Goal: Answer question/provide support: Share knowledge or assist other users

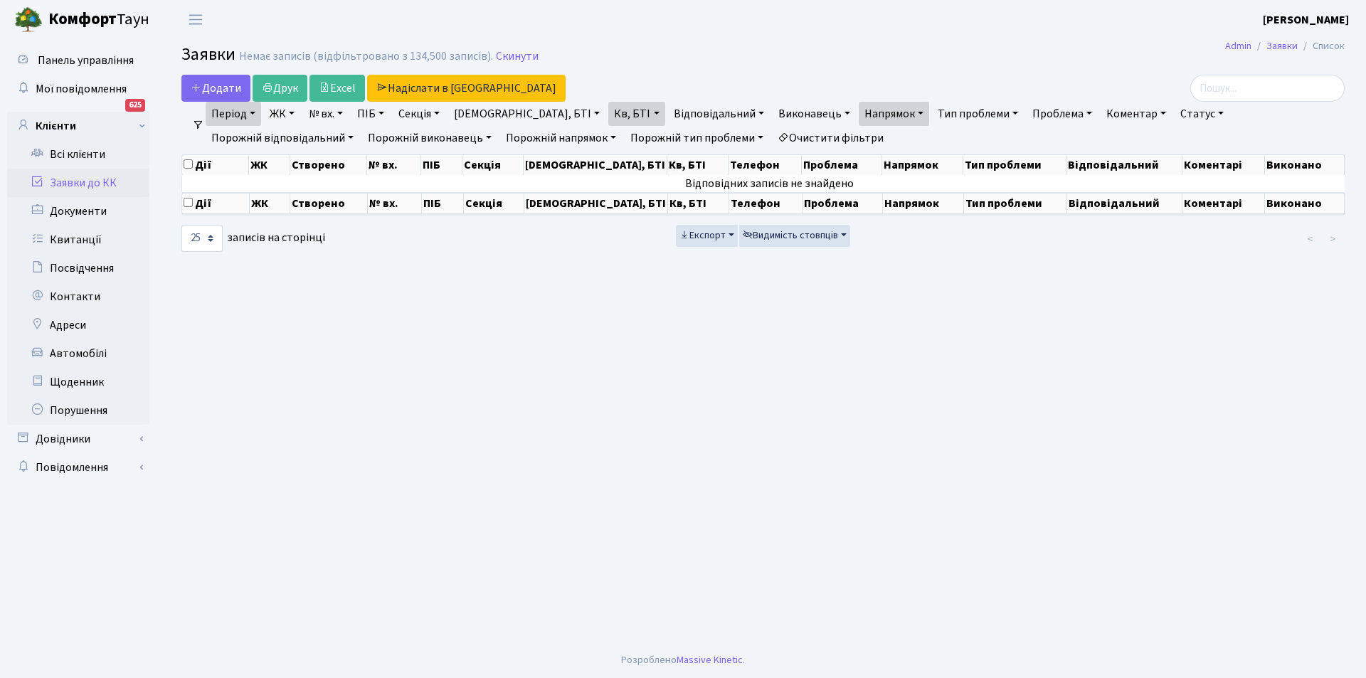
select select "25"
click at [88, 149] on link "Всі клієнти" at bounding box center [78, 154] width 142 height 28
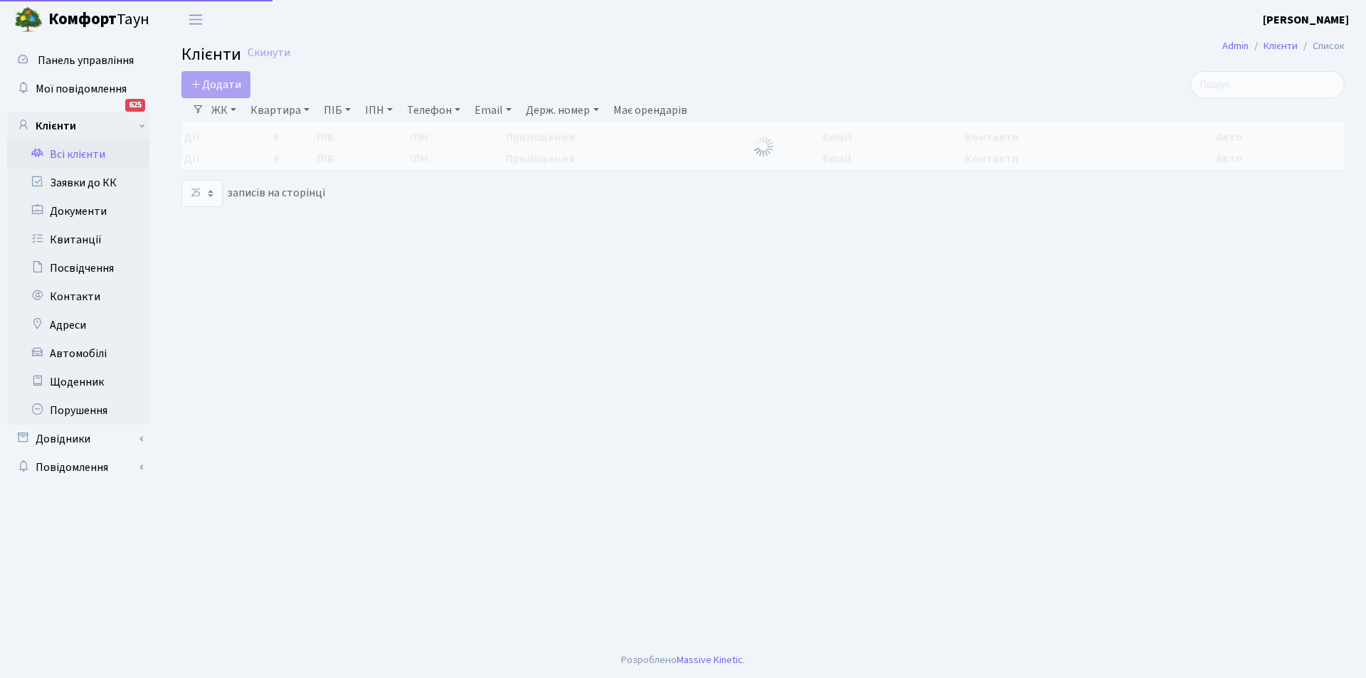
select select "25"
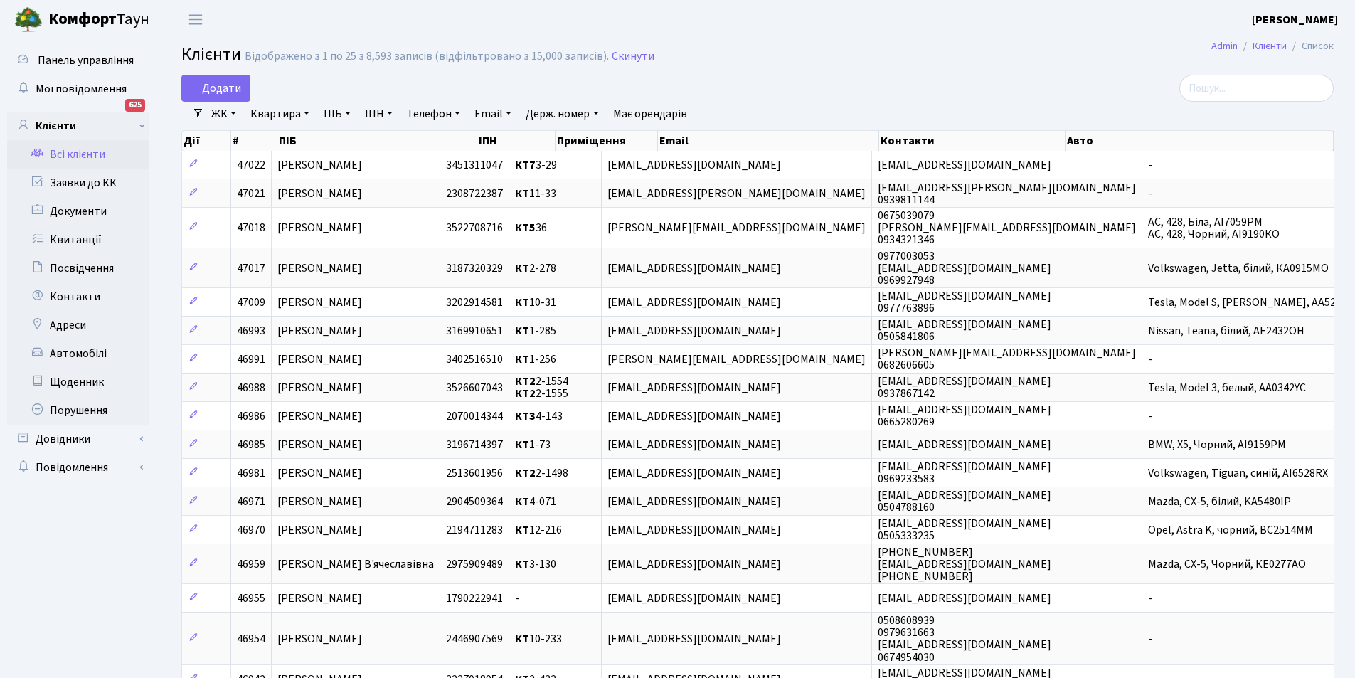
click at [115, 159] on link "Всі клієнти" at bounding box center [78, 154] width 142 height 28
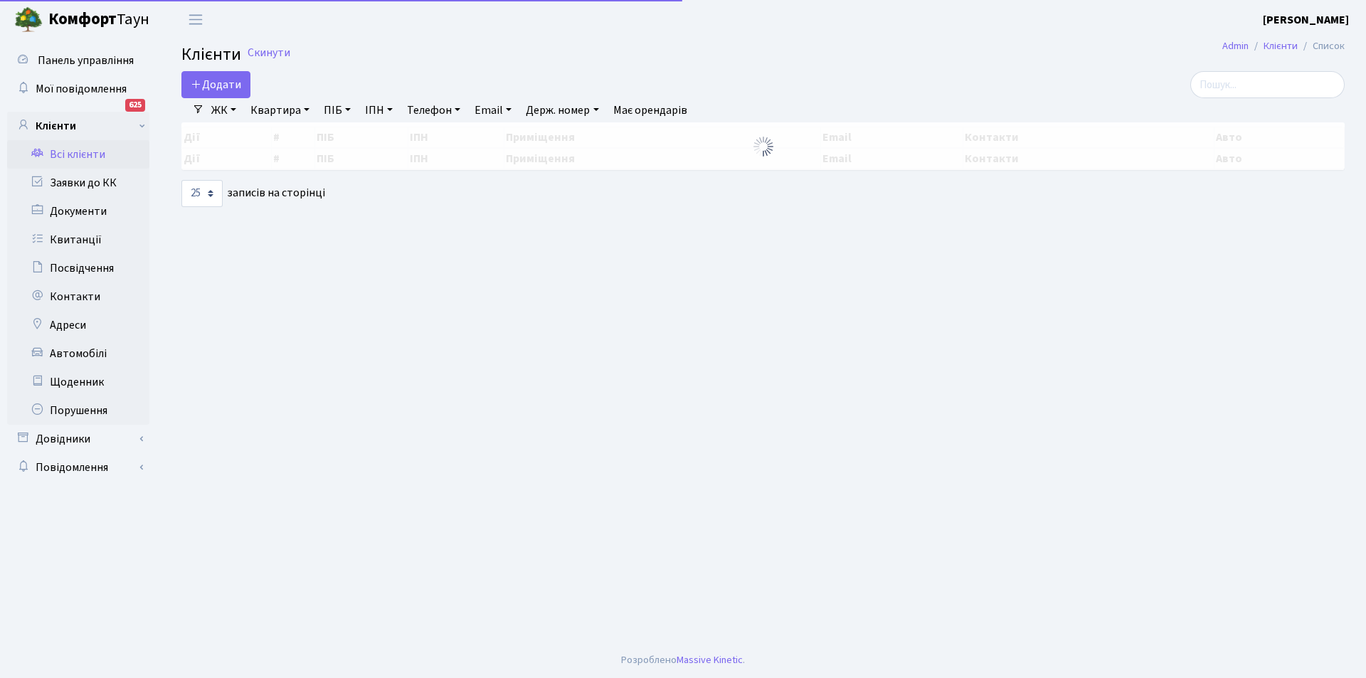
select select "25"
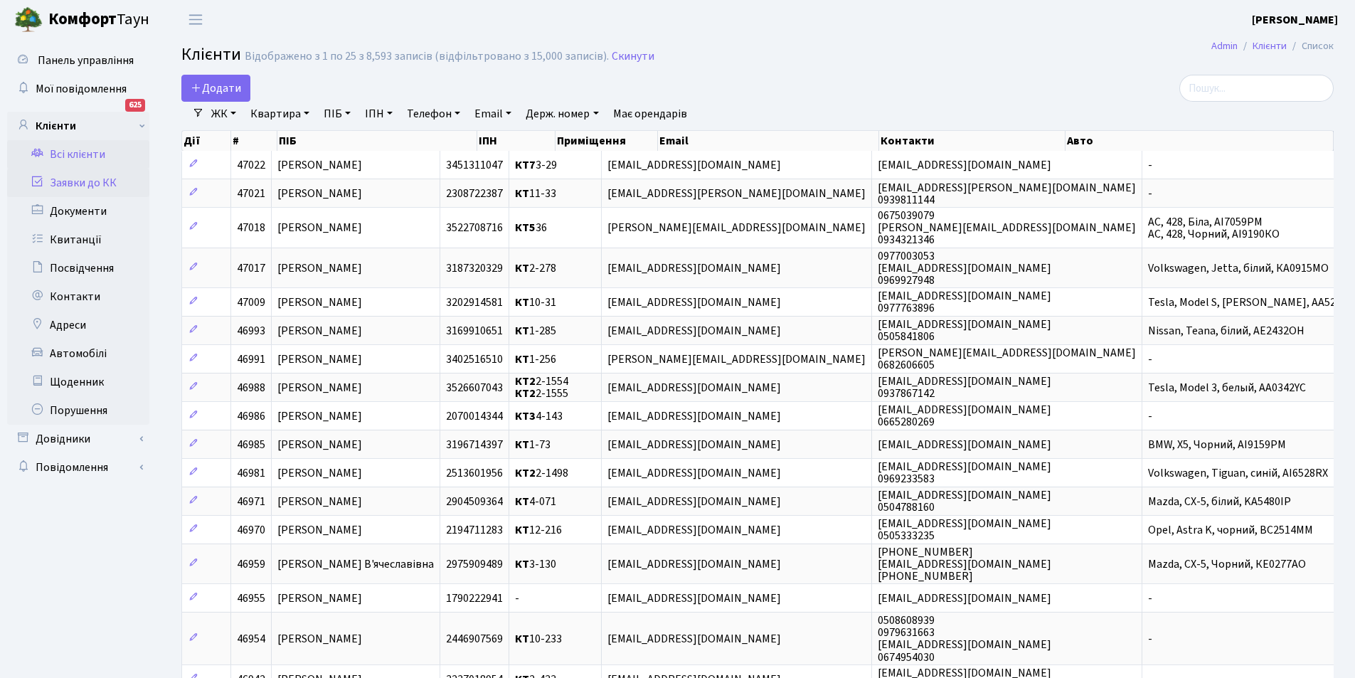
click at [107, 181] on link "Заявки до КК" at bounding box center [78, 183] width 142 height 28
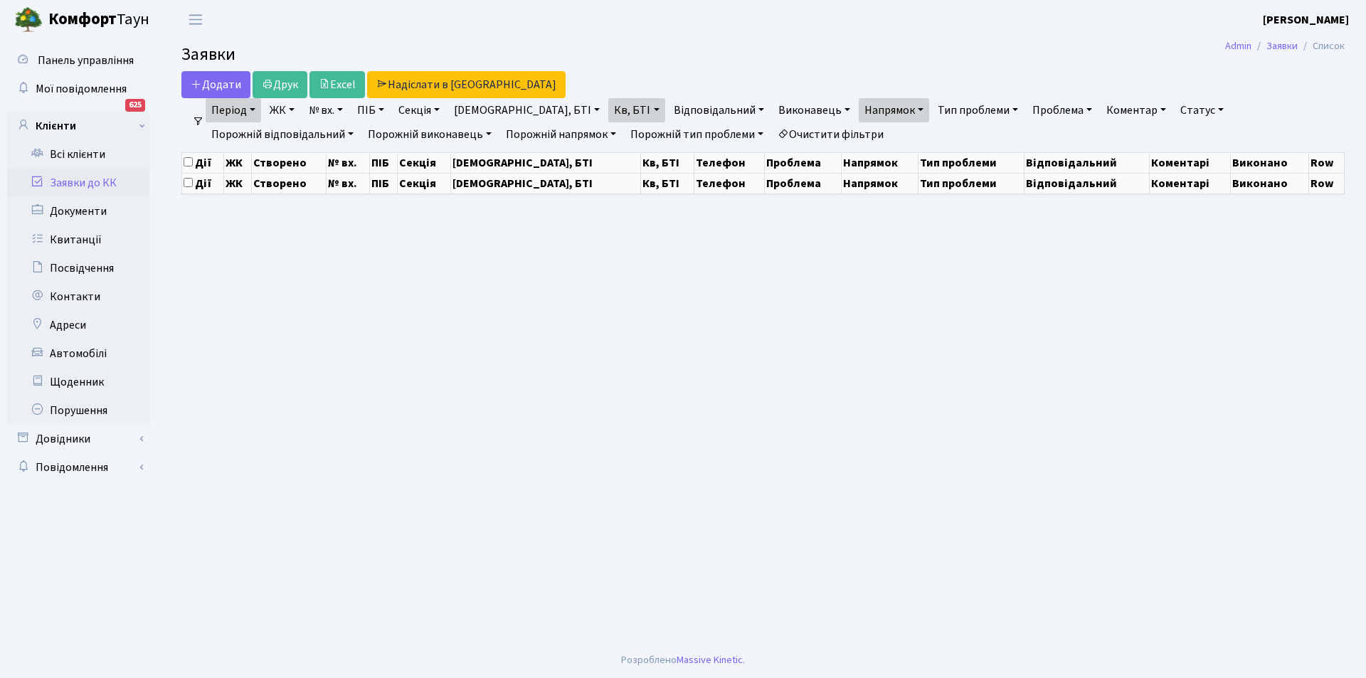
select select "25"
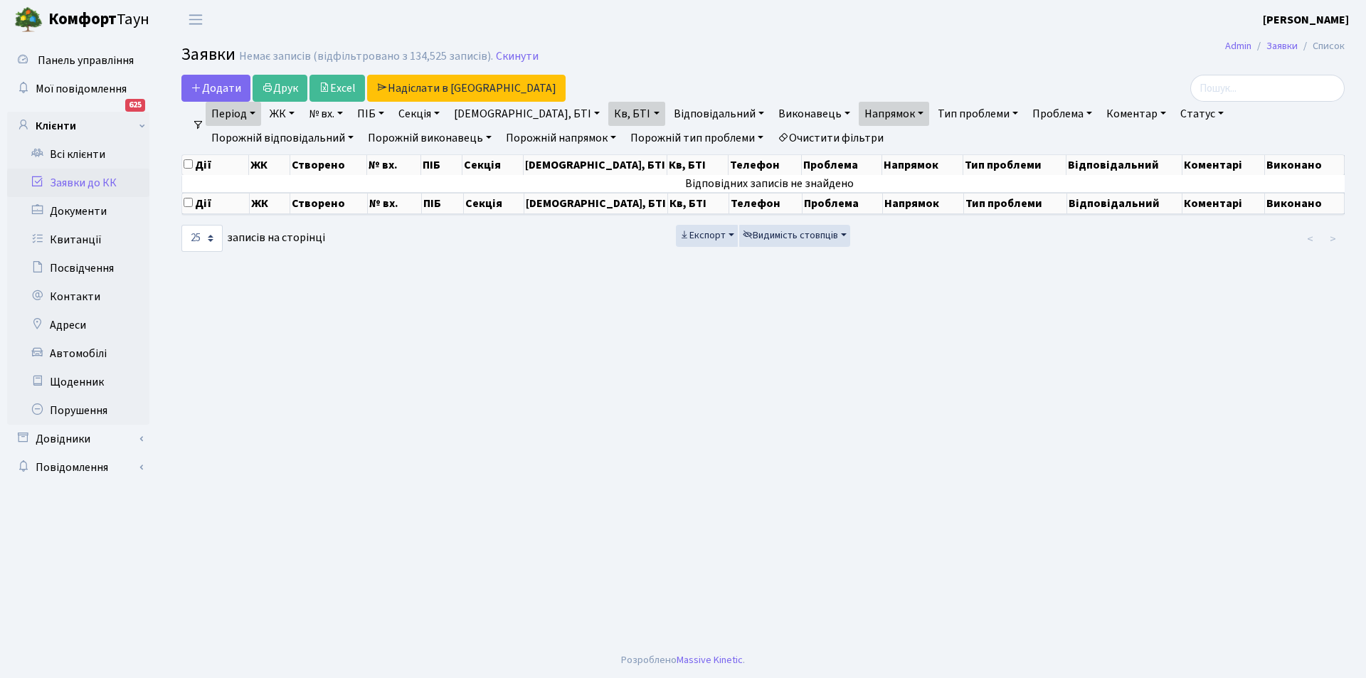
click at [772, 134] on link "Очистити фільтри" at bounding box center [830, 138] width 117 height 24
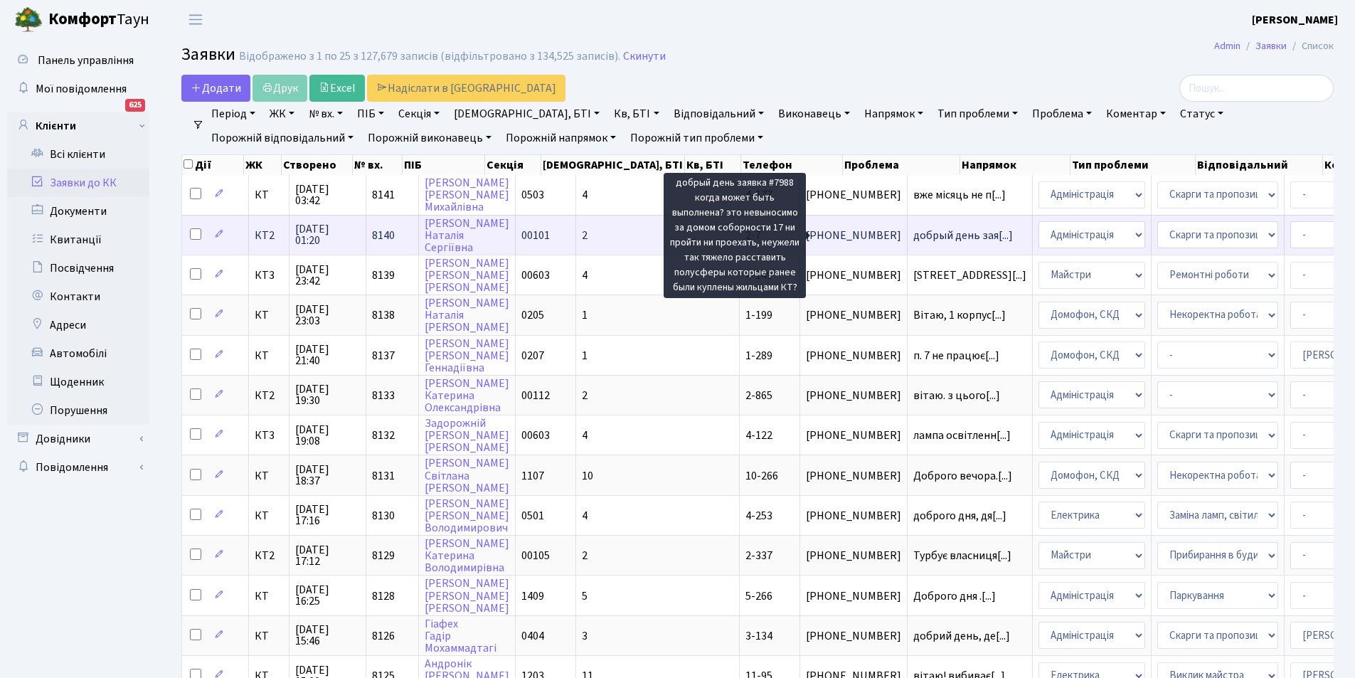
click at [913, 233] on span "добрый день зая[...]" at bounding box center [963, 236] width 100 height 16
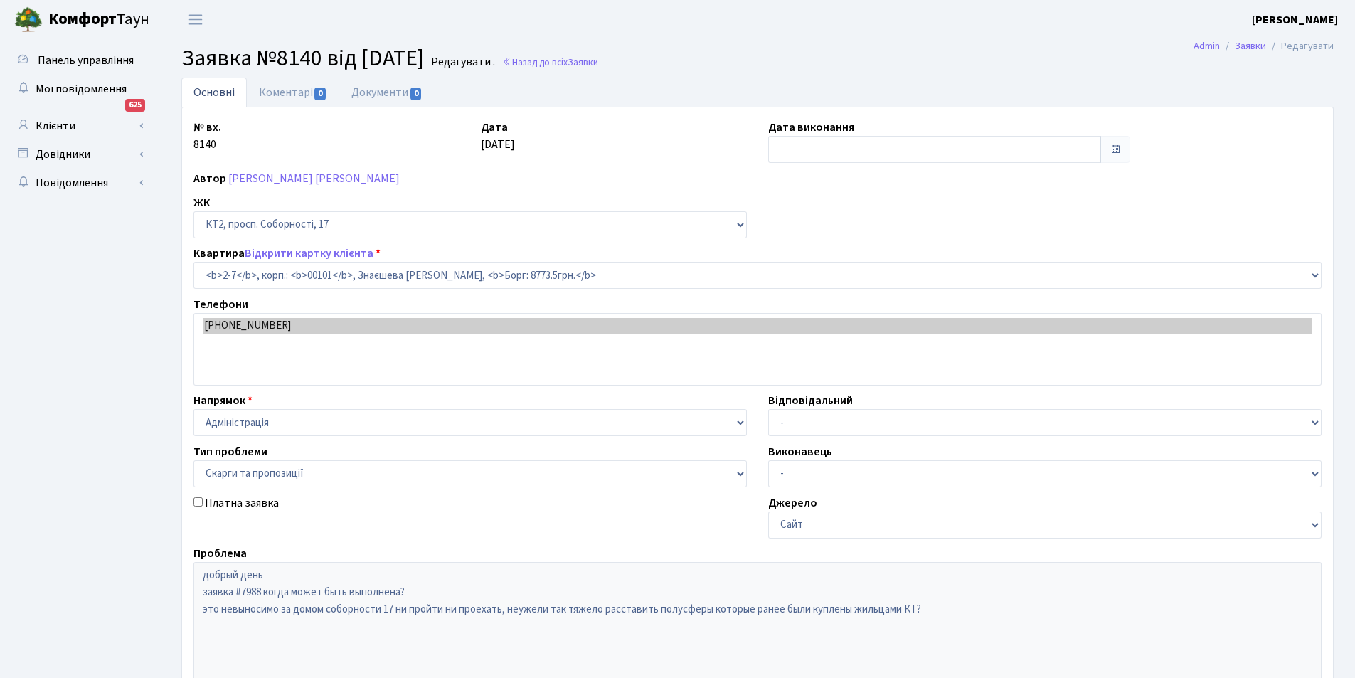
select select "15062"
select select "55"
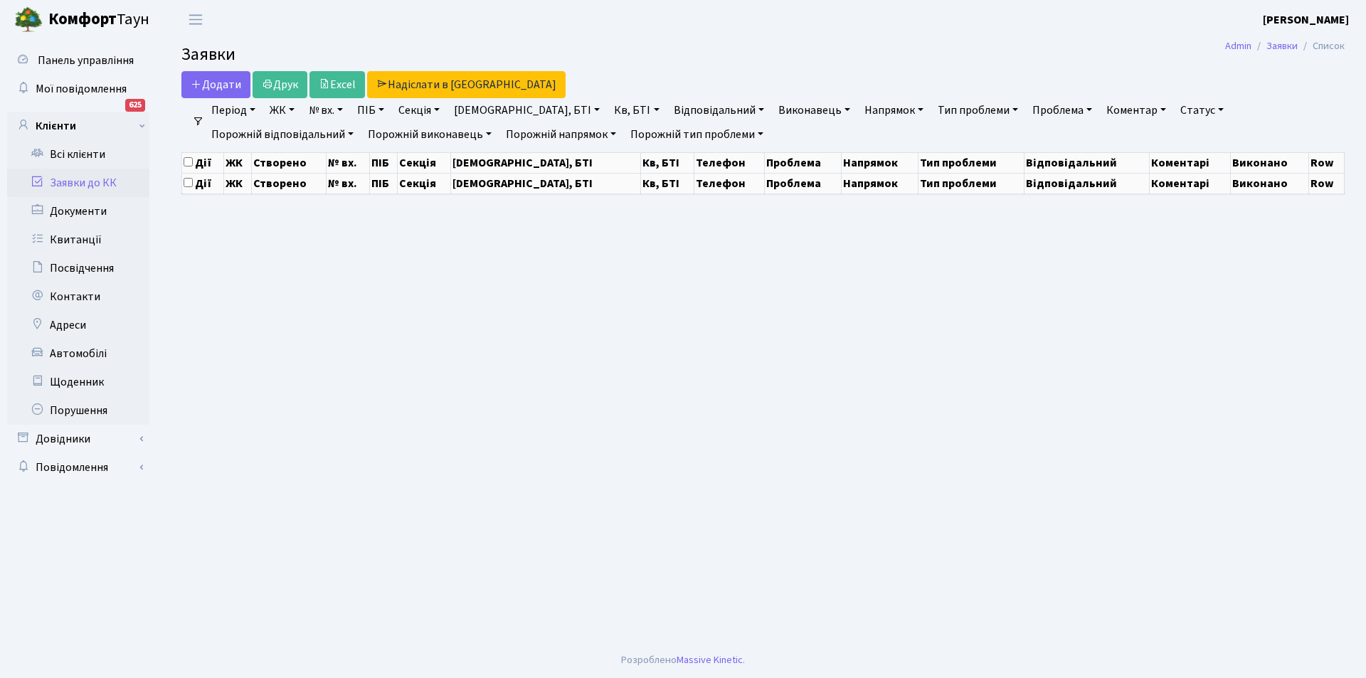
select select "25"
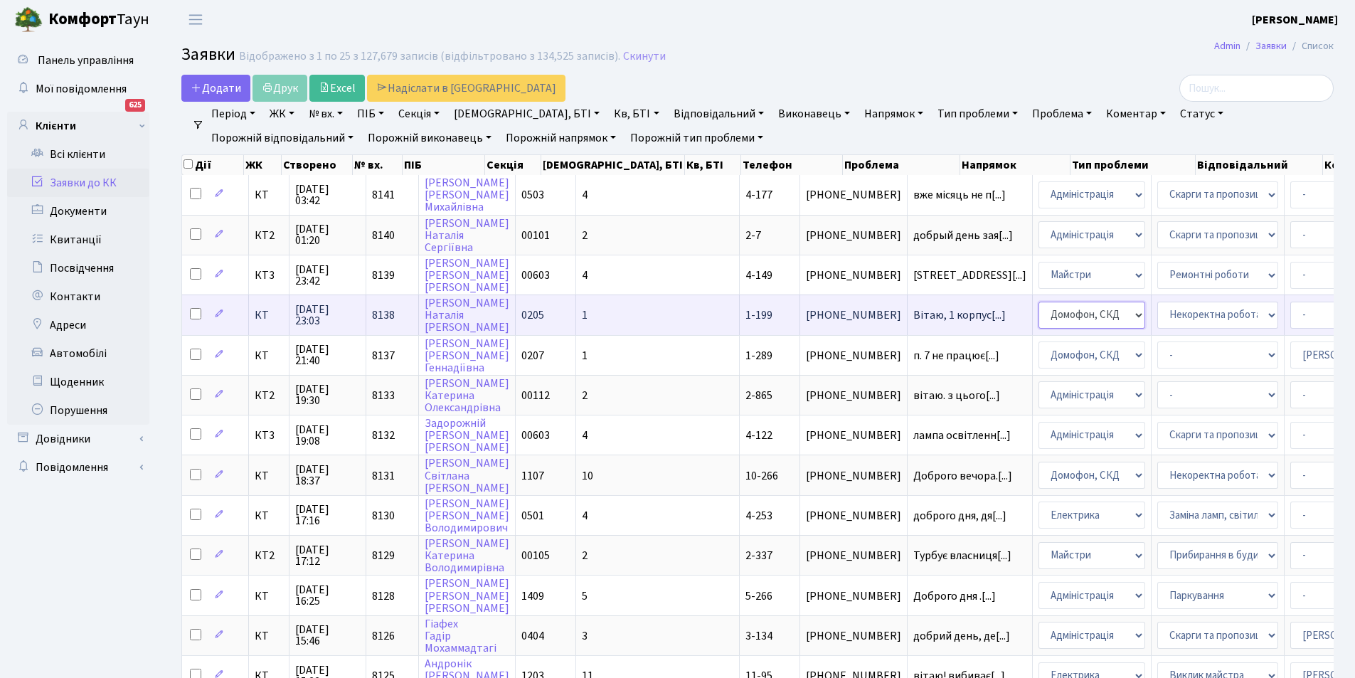
click at [1039, 320] on select "- Адміністрація Домофон, СКД Ліфт Майстри Сантехніка Економічний відділ Електри…" at bounding box center [1092, 315] width 107 height 27
select select "3"
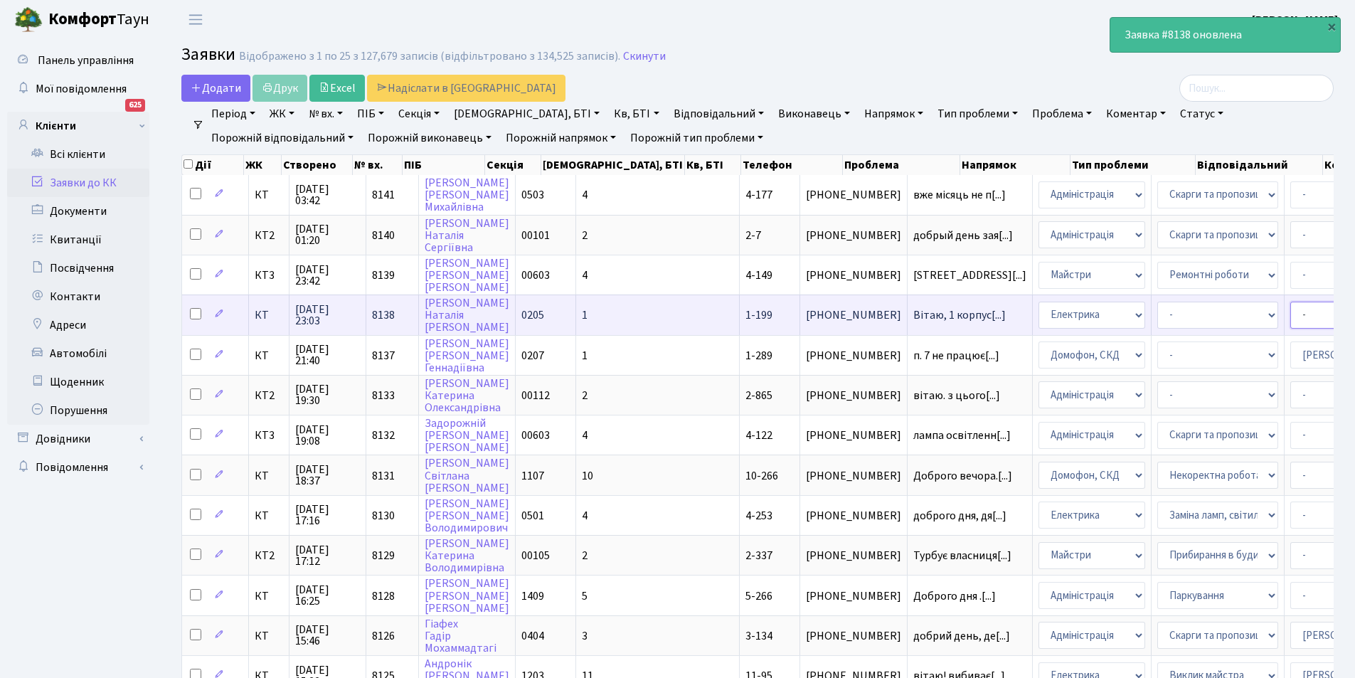
click at [1291, 316] on select "- Адміністратор ЖК КТ Вижул В. В. Гордієнко Н.В. Дядюшкін Д.Ю. Кипчук Т. А. Кла…" at bounding box center [1351, 315] width 121 height 27
select select "22"
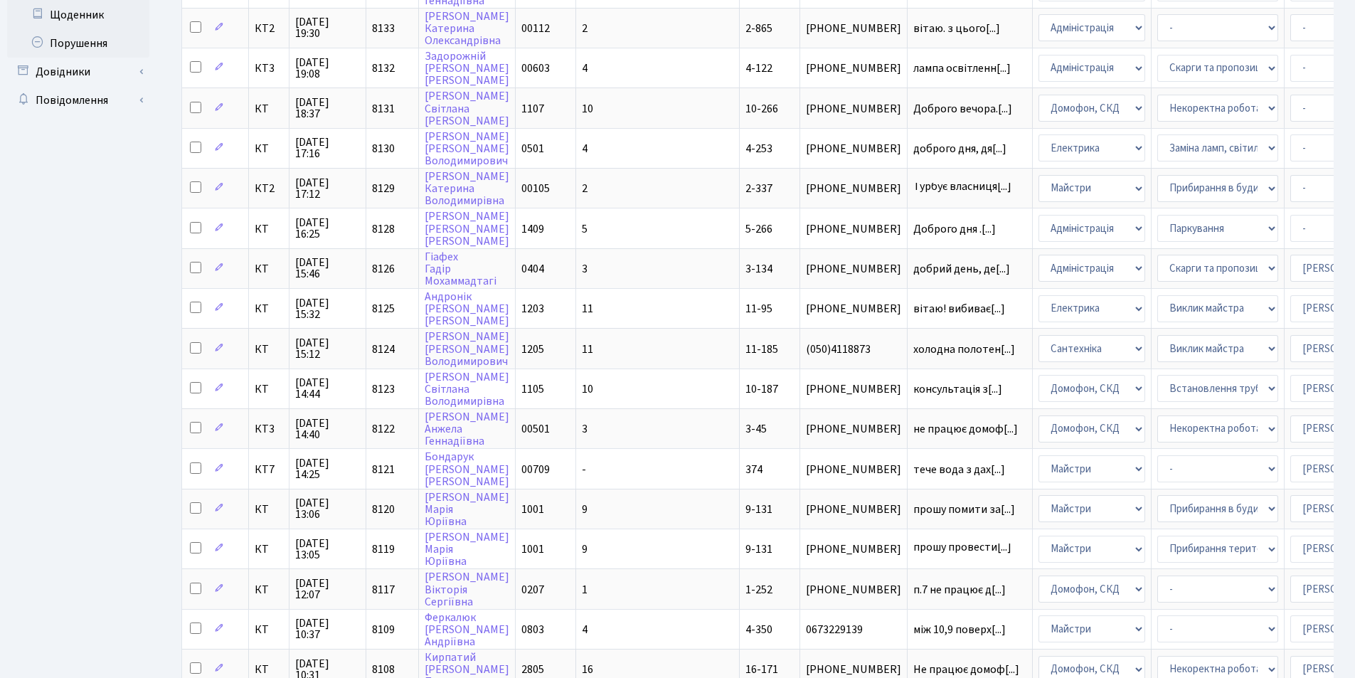
scroll to position [498, 0]
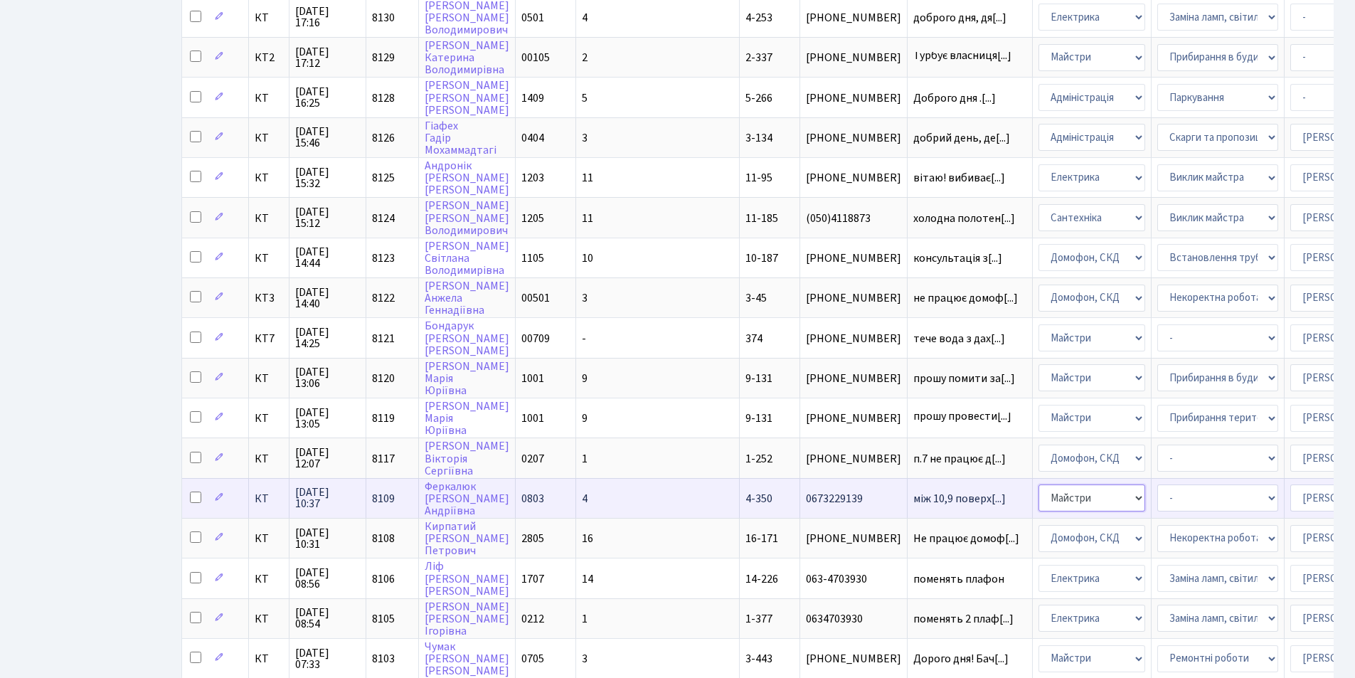
click at [1039, 497] on select "- Адміністрація Домофон, СКД Ліфт Майстри Сантехніка Економічний відділ Електри…" at bounding box center [1092, 497] width 107 height 27
select select "2"
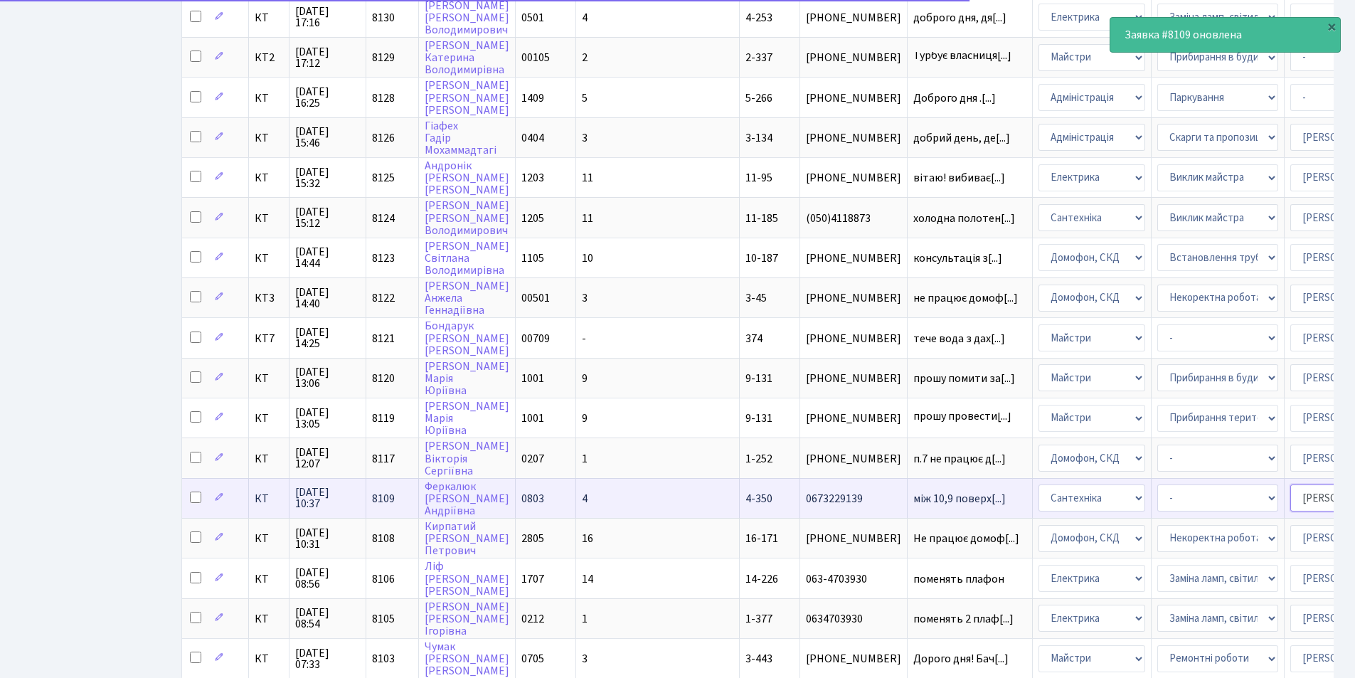
click at [1291, 492] on select "- Адміністратор ЖК КТ Вижул В. В. Гордієнко Н.В. Дядюшкін Д.Ю. Кипчук Т. А. Кла…" at bounding box center [1351, 497] width 121 height 27
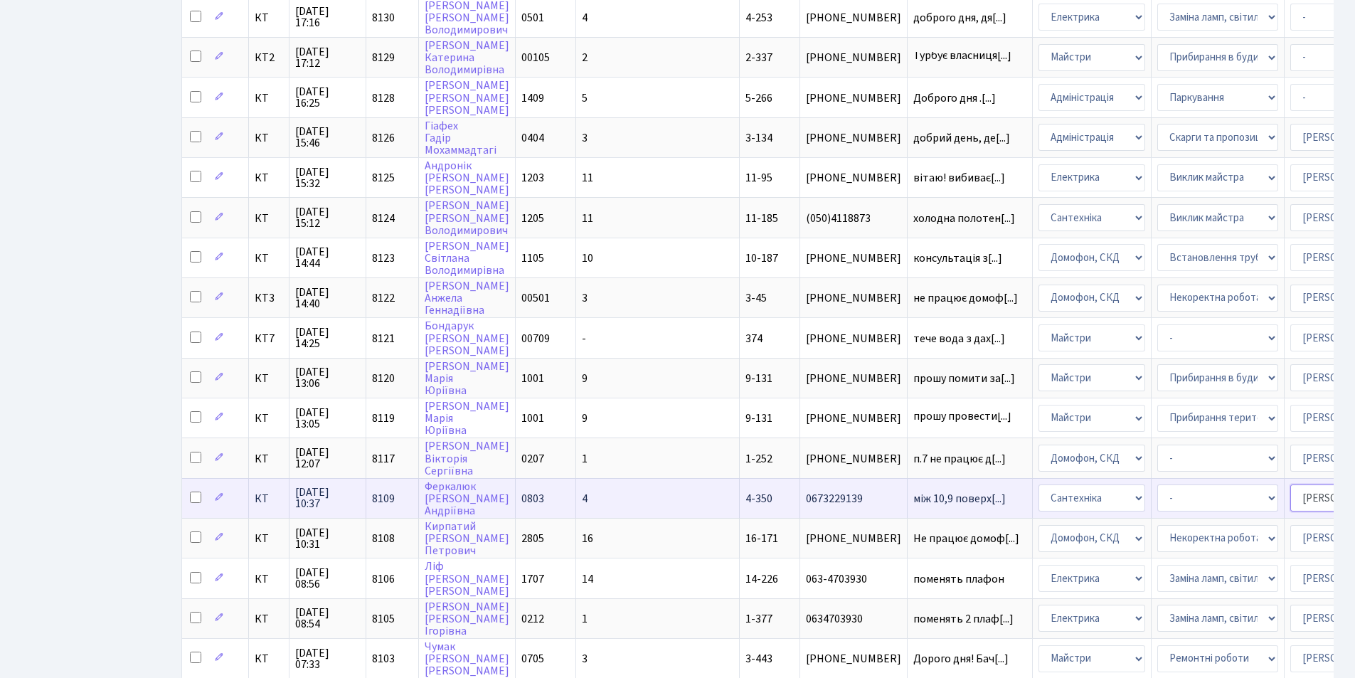
select select "67"
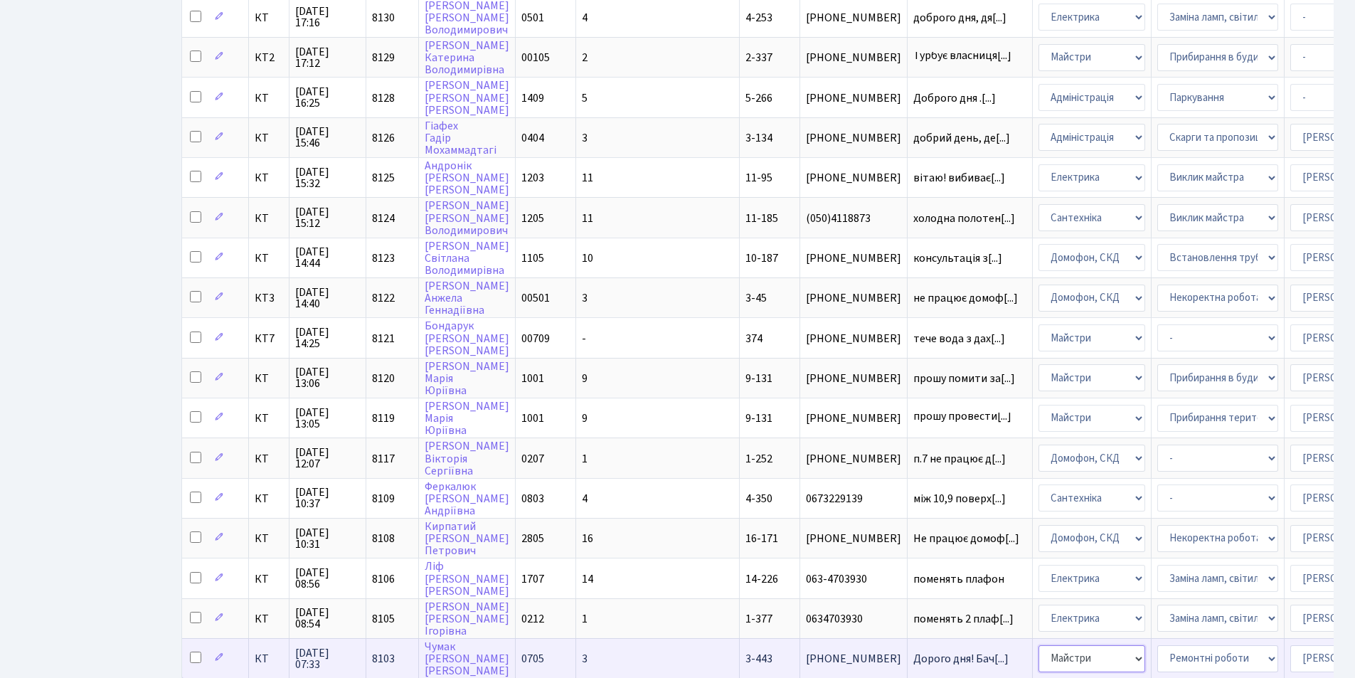
click at [1039, 665] on select "- Адміністрація Домофон, СКД Ліфт Майстри Сантехніка Економічний відділ Електри…" at bounding box center [1092, 658] width 107 height 27
select select "2"
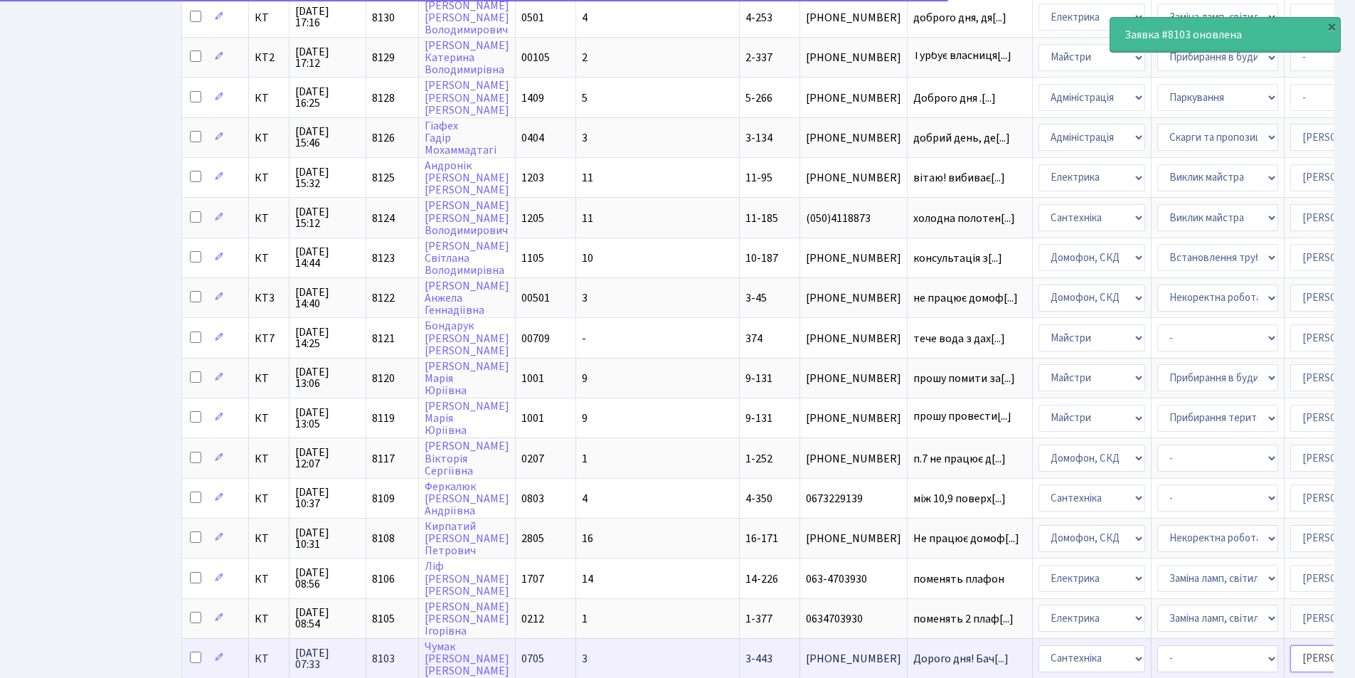
click at [1291, 657] on select "- Адміністратор ЖК КТ Вижул В. В. Гордієнко Н.В. Дядюшкін Д.Ю. Кипчук Т. А. Кла…" at bounding box center [1351, 658] width 121 height 27
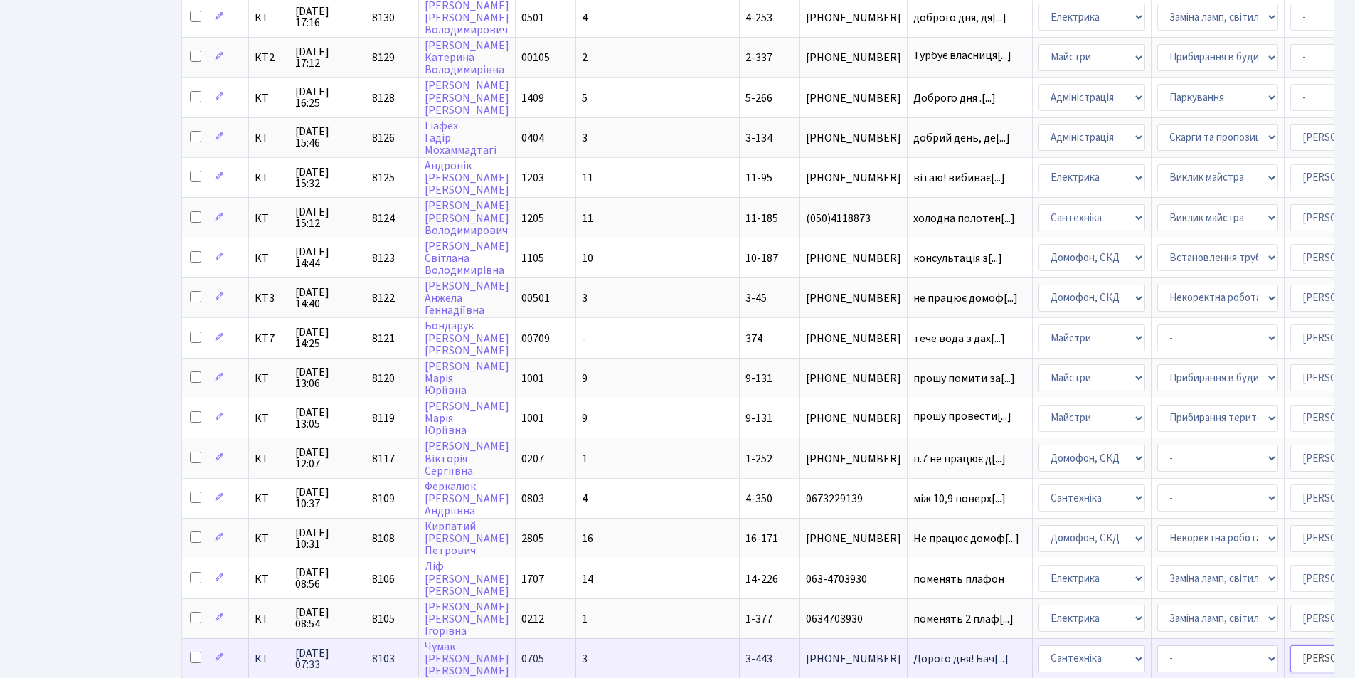
select select "67"
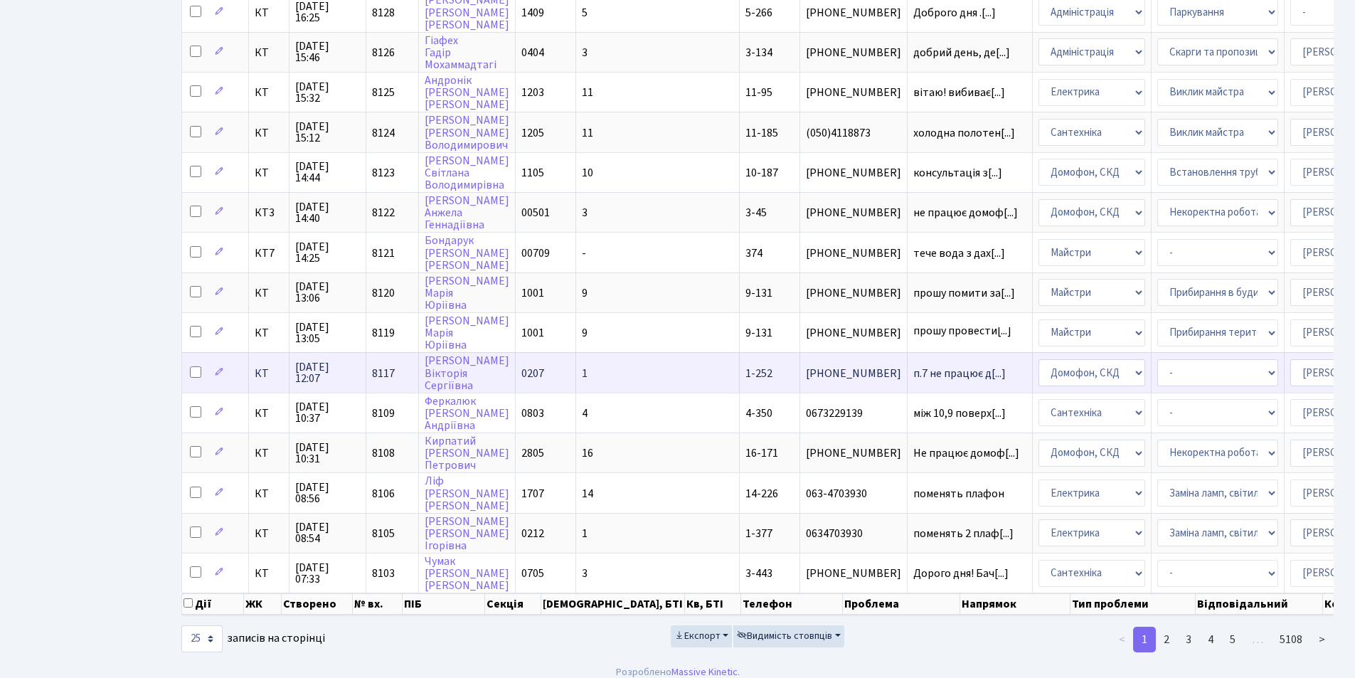
scroll to position [605, 0]
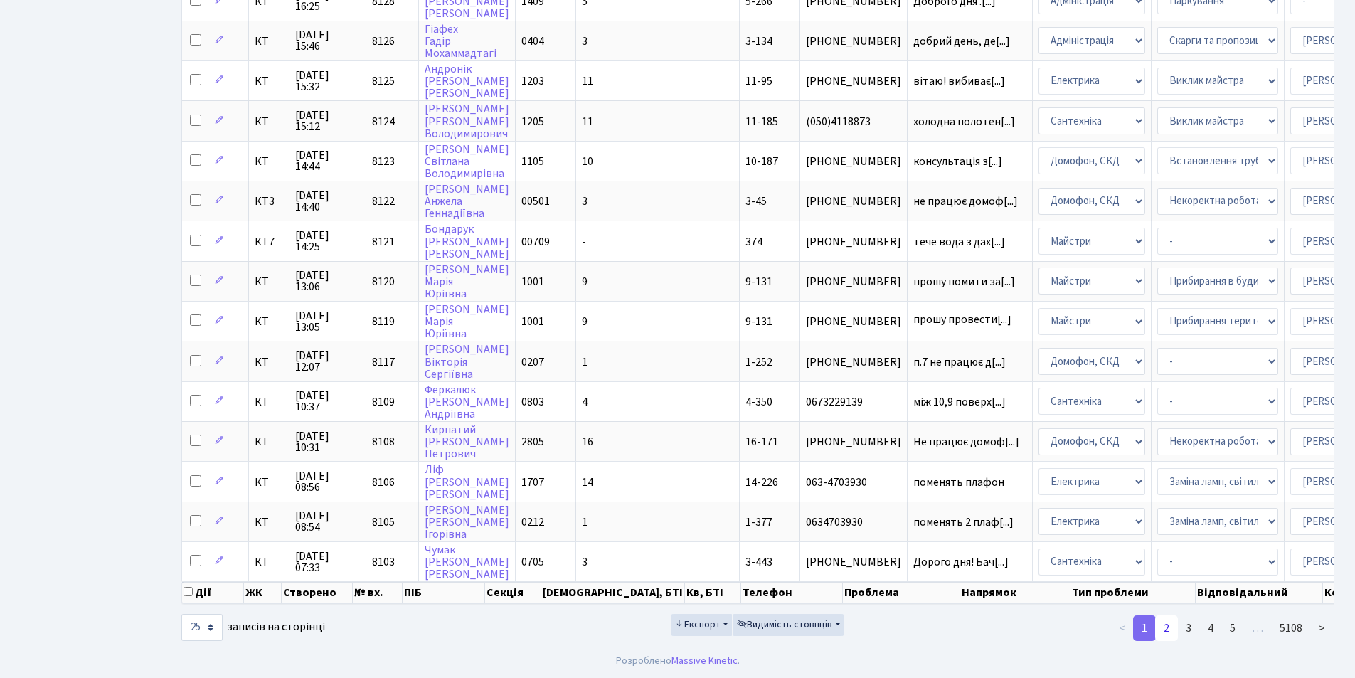
click at [1169, 627] on link "2" at bounding box center [1166, 628] width 23 height 26
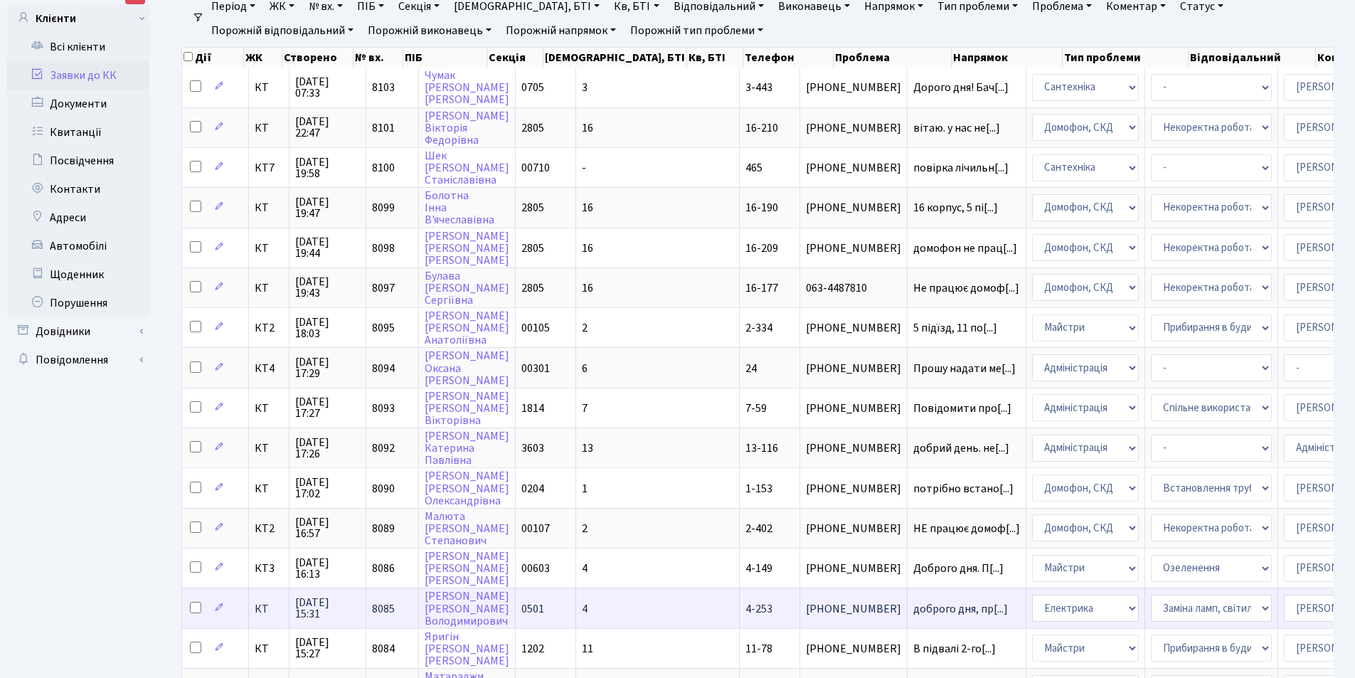
scroll to position [0, 0]
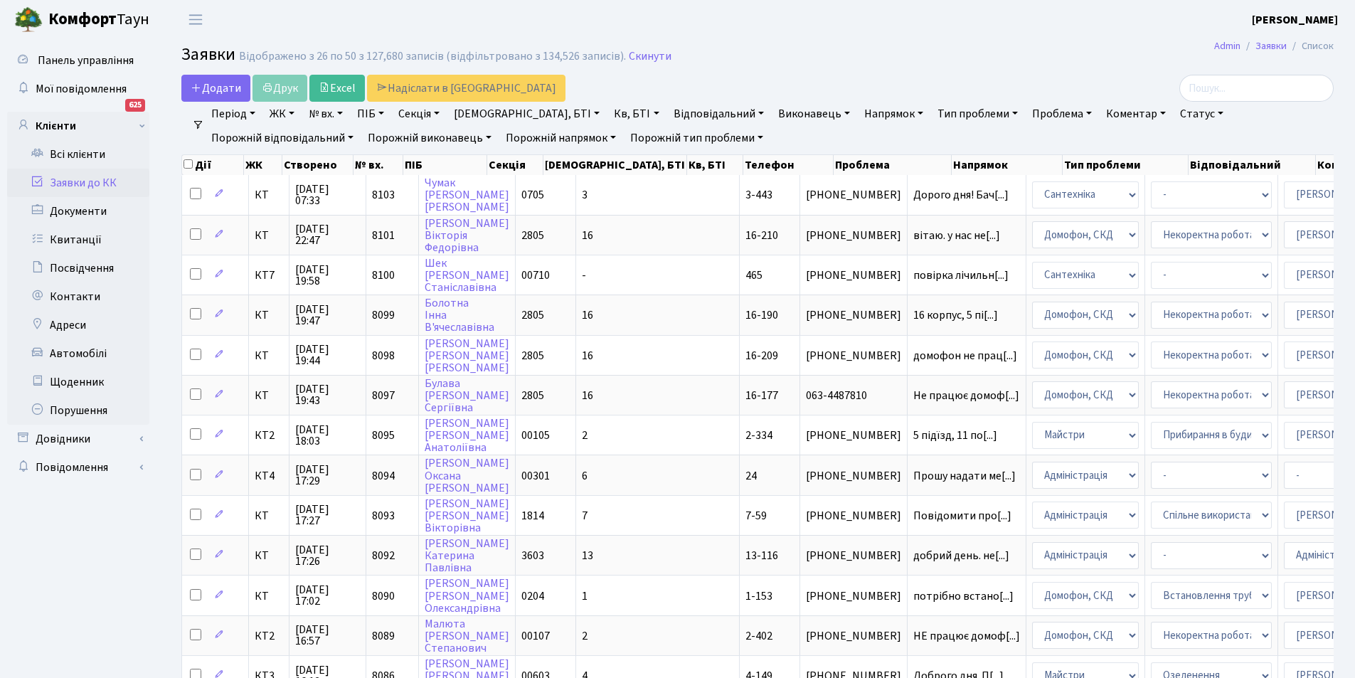
click at [97, 178] on link "Заявки до КК" at bounding box center [78, 183] width 142 height 28
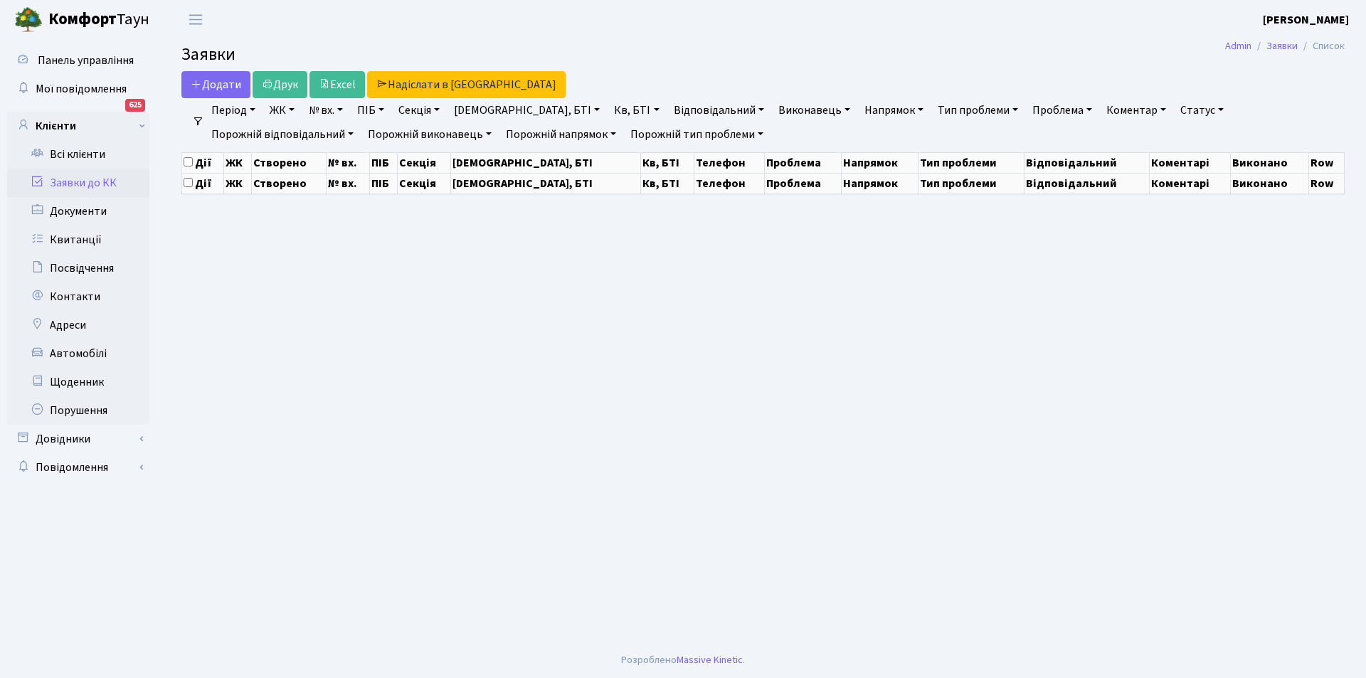
select select "25"
